Goal: Find contact information: Find contact information

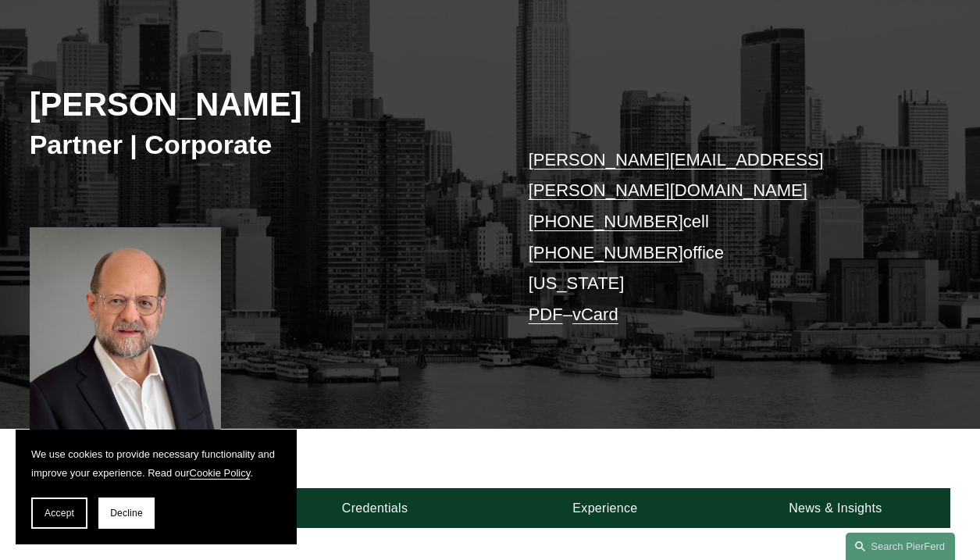
scroll to position [234, 0]
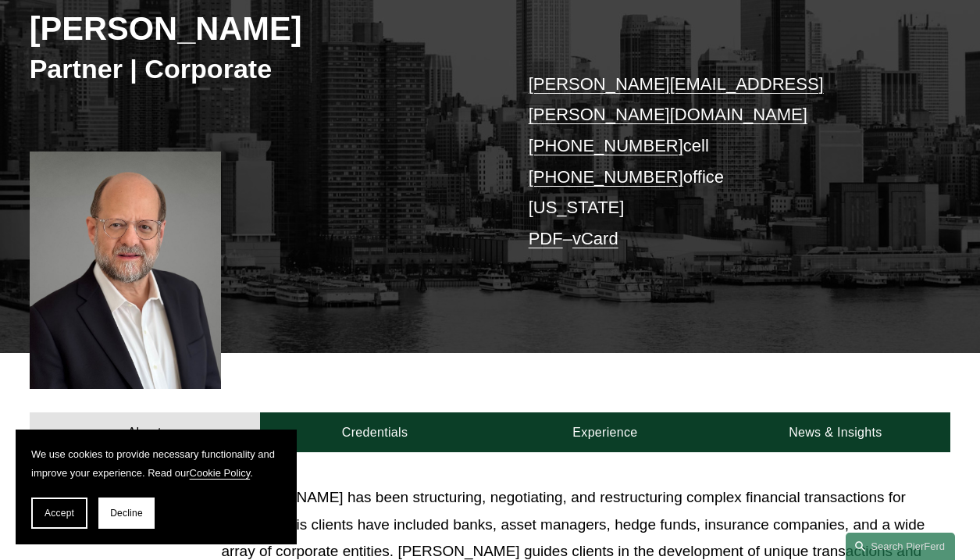
drag, startPoint x: 168, startPoint y: 206, endPoint x: 37, endPoint y: 261, distance: 142.1
click at [37, 261] on div at bounding box center [126, 269] width 192 height 237
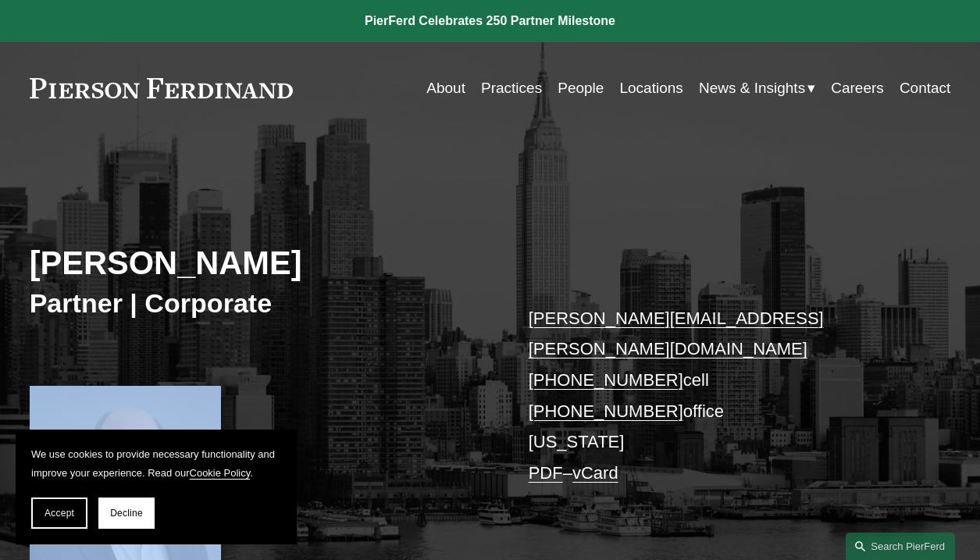
drag, startPoint x: 181, startPoint y: 427, endPoint x: -46, endPoint y: 388, distance: 230.5
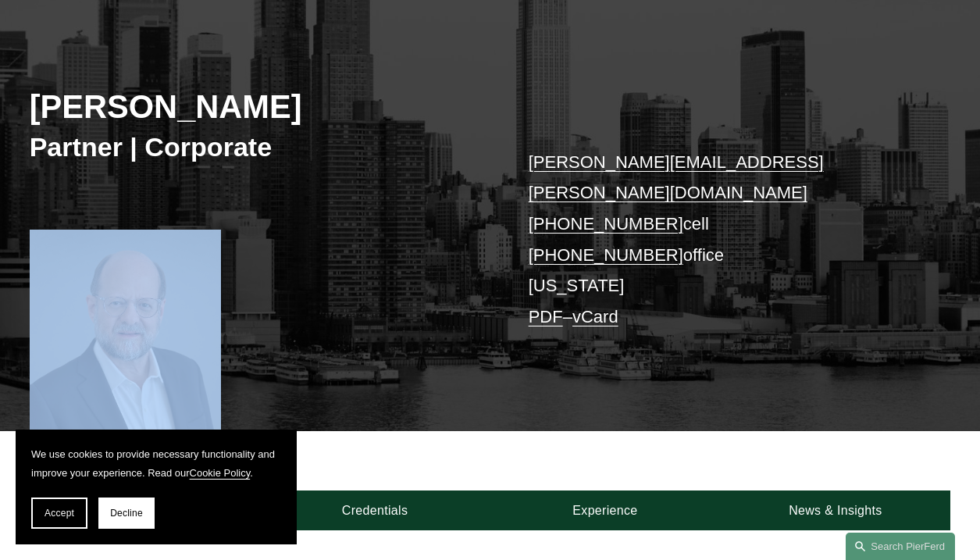
click at [172, 281] on div at bounding box center [126, 348] width 192 height 237
